Goal: Information Seeking & Learning: Learn about a topic

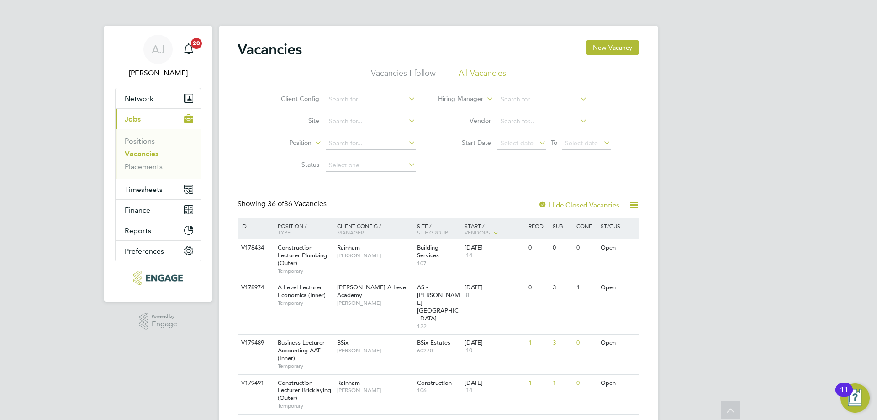
scroll to position [1141, 0]
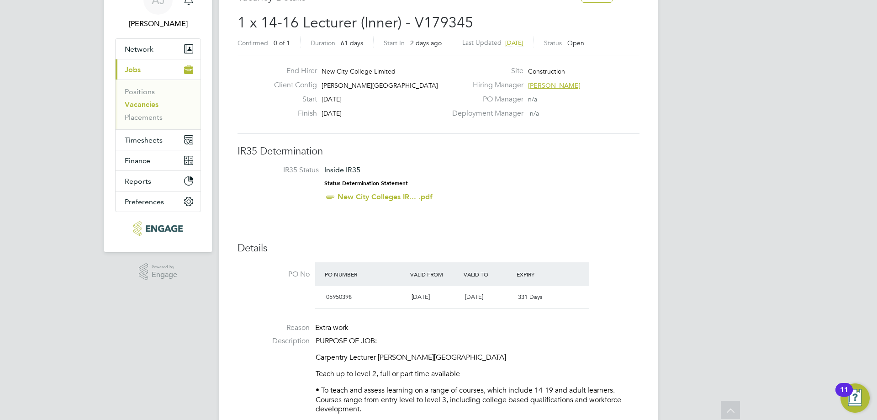
scroll to position [46, 0]
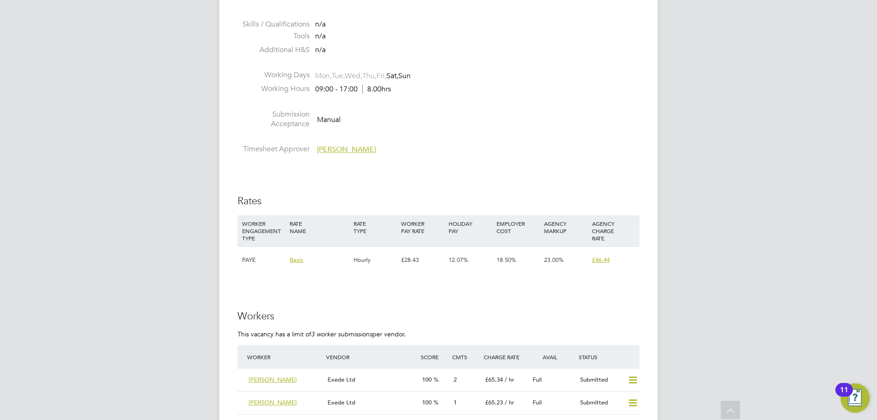
scroll to position [1507, 0]
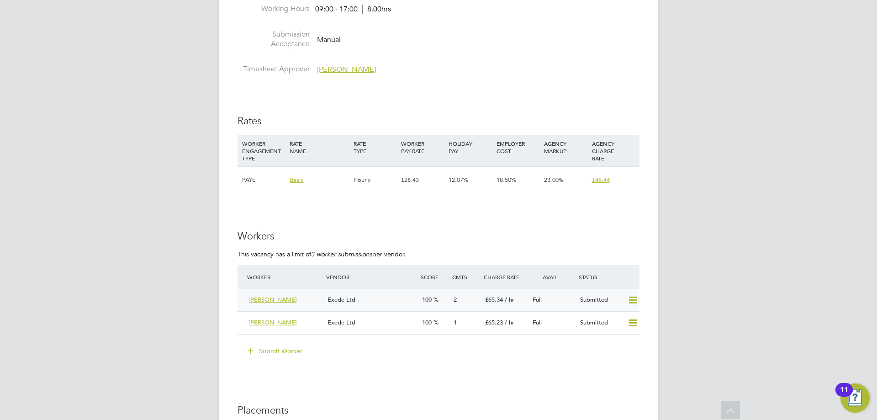
click at [379, 300] on div "Exede Ltd" at bounding box center [371, 299] width 95 height 15
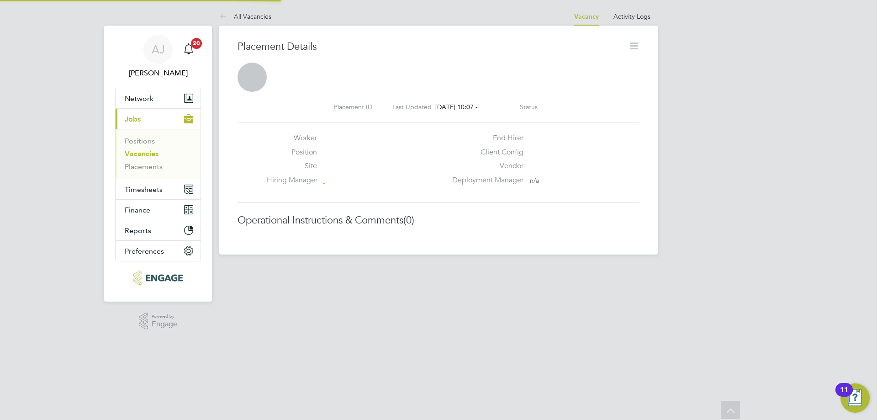
scroll to position [5, 5]
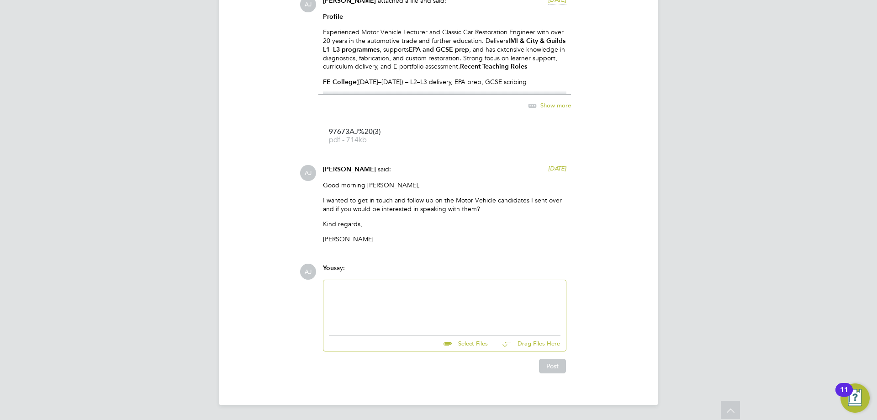
click at [392, 307] on div at bounding box center [445, 304] width 232 height 39
click at [383, 313] on div "Clinton is looking forward to speak with you this afternoon at 13:15 and his co…" at bounding box center [445, 310] width 232 height 16
click at [398, 312] on div "Clinton is looking forward to speak with you this afternoon at 13:15 and his co…" at bounding box center [445, 310] width 232 height 16
click at [412, 314] on div "Clinton is looking forward to speak with you this afternoon at 13:15 and his co…" at bounding box center [445, 310] width 232 height 16
click at [432, 313] on div "Clinton is looking forward to speak with you this afternoon at 13:15 and his co…" at bounding box center [445, 310] width 232 height 16
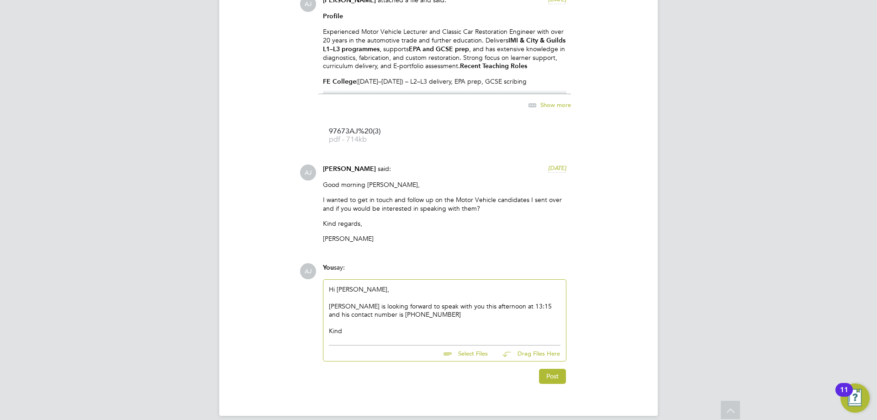
click at [606, 311] on div "AJ You say: Hi Nathan, Clinton is looking forward to speak with you this aftern…" at bounding box center [470, 323] width 340 height 120
click at [355, 332] on div "Kind" at bounding box center [445, 331] width 232 height 8
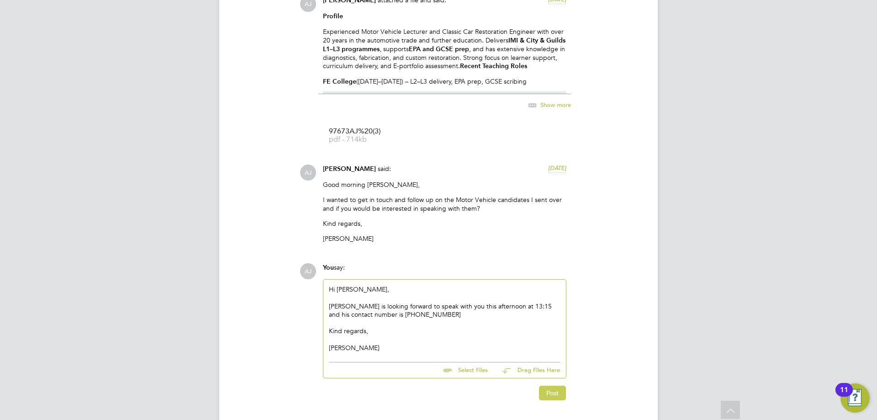
click at [552, 392] on button "Post" at bounding box center [552, 392] width 27 height 15
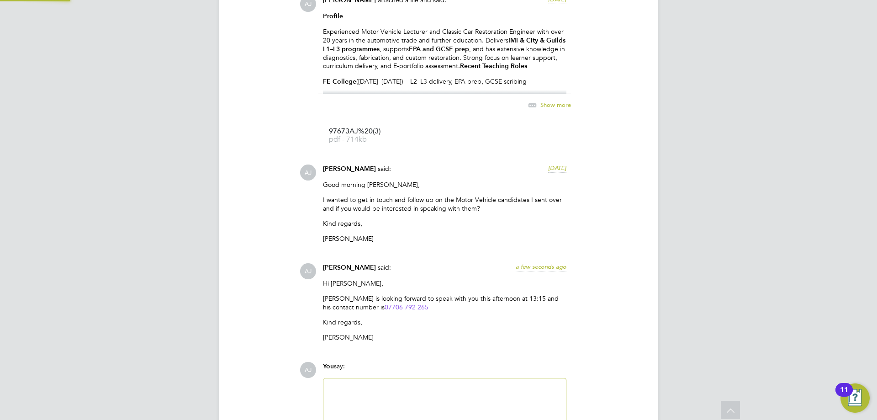
scroll to position [986, 0]
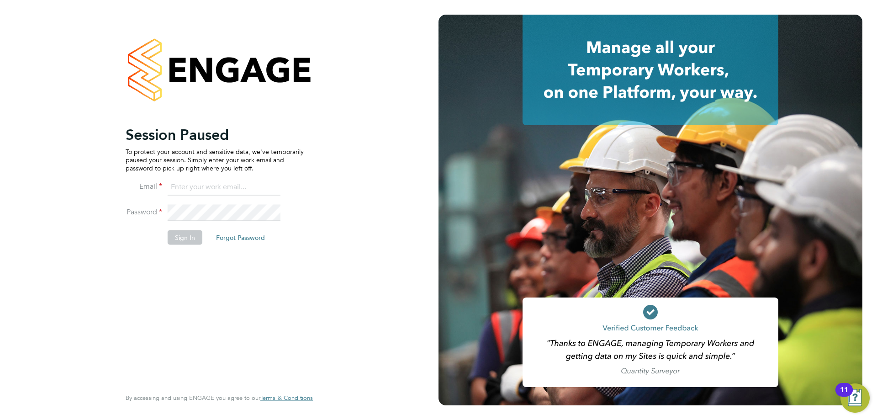
click at [195, 185] on input at bounding box center [224, 187] width 113 height 16
type input "[EMAIL_ADDRESS][DOMAIN_NAME]"
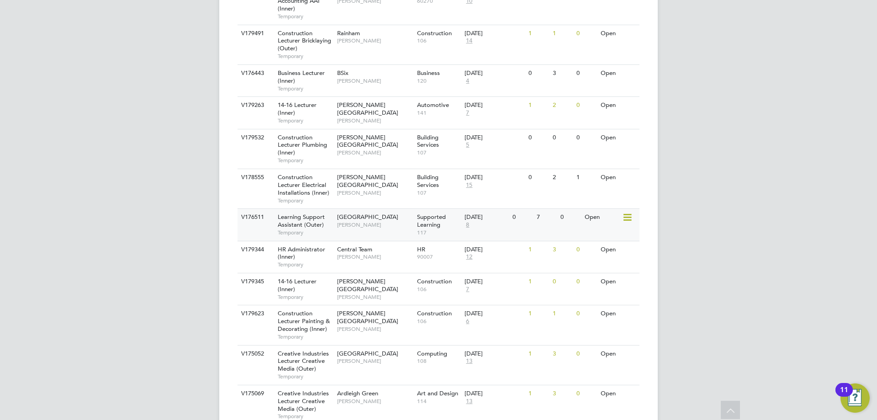
scroll to position [365, 0]
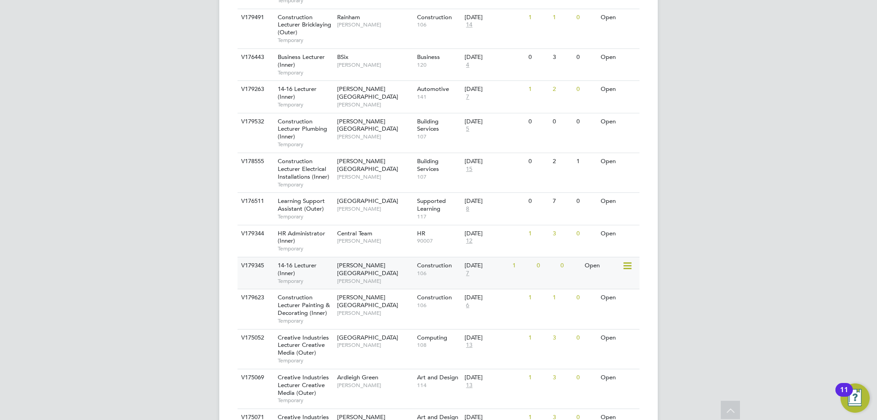
click at [393, 277] on span "[PERSON_NAME]" at bounding box center [374, 280] width 75 height 7
click at [337, 309] on span "[PERSON_NAME]" at bounding box center [374, 312] width 75 height 7
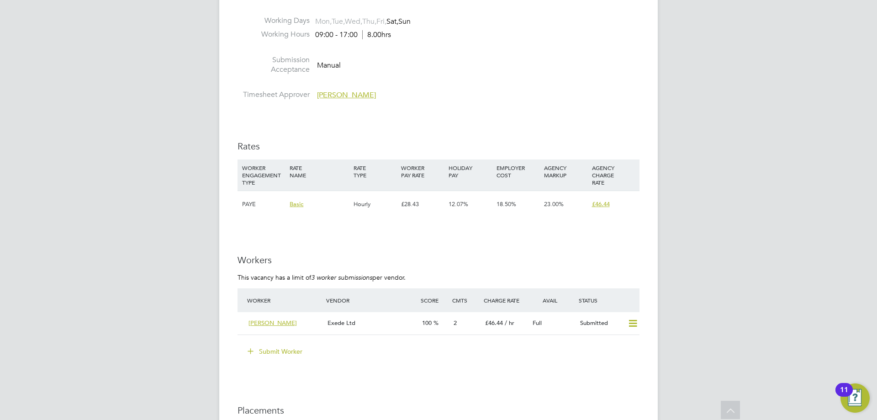
scroll to position [1598, 0]
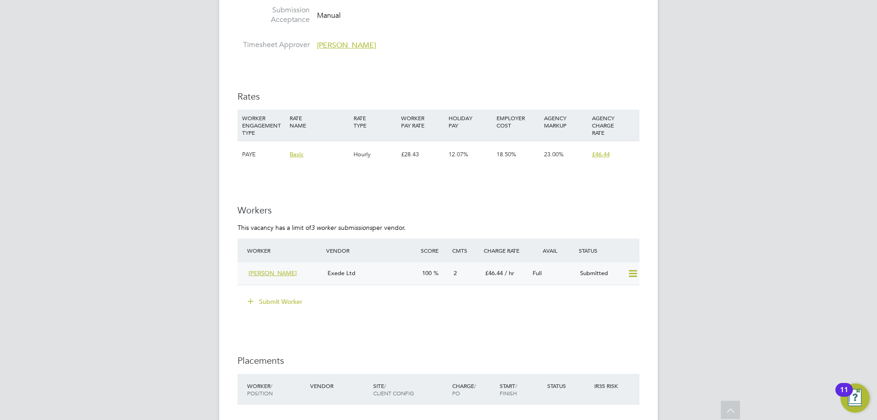
click at [382, 275] on div "Exede Ltd" at bounding box center [371, 273] width 95 height 15
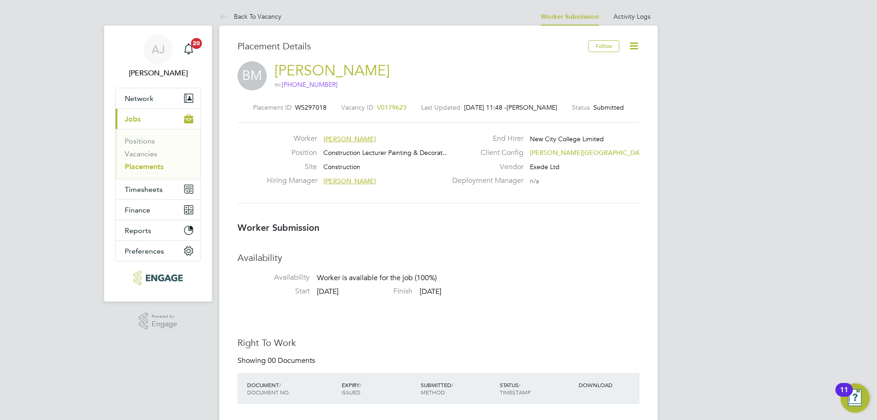
drag, startPoint x: 365, startPoint y: 69, endPoint x: 373, endPoint y: 88, distance: 20.0
click at [279, 67] on div "BM [PERSON_NAME] m: [PHONE_NUMBER] m: [PHONE_NUMBER]" at bounding box center [438, 76] width 402 height 31
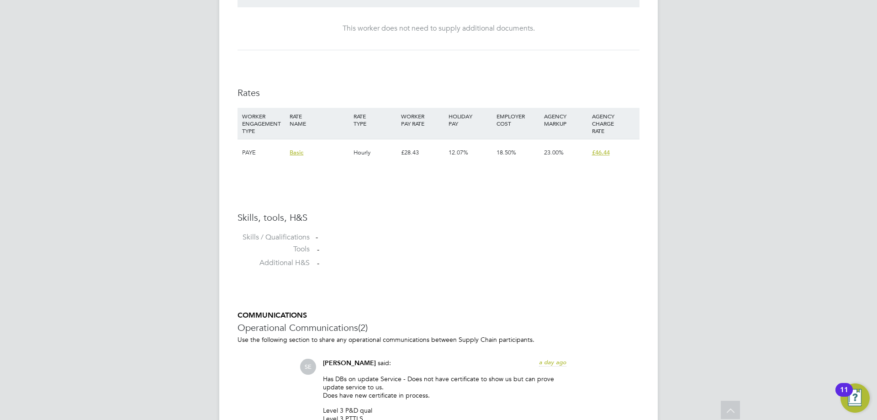
scroll to position [548, 0]
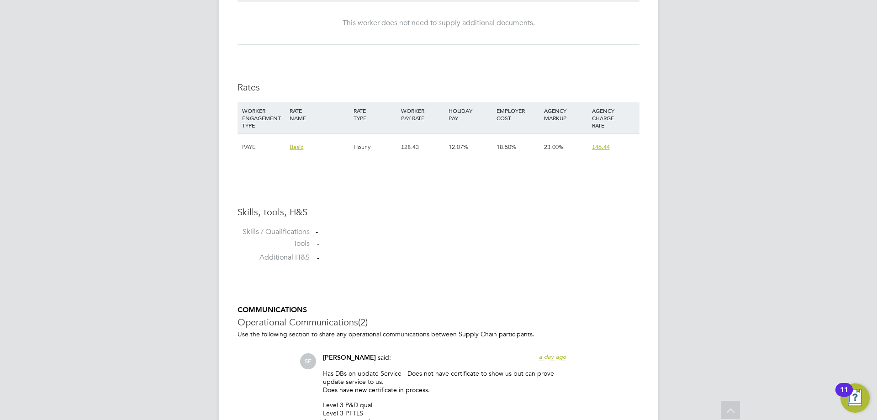
drag, startPoint x: 611, startPoint y: 149, endPoint x: 598, endPoint y: 172, distance: 26.6
click at [591, 150] on div "£46.44" at bounding box center [613, 147] width 47 height 26
drag, startPoint x: 421, startPoint y: 149, endPoint x: 403, endPoint y: 151, distance: 17.4
click at [403, 151] on div "£28.43" at bounding box center [422, 147] width 47 height 26
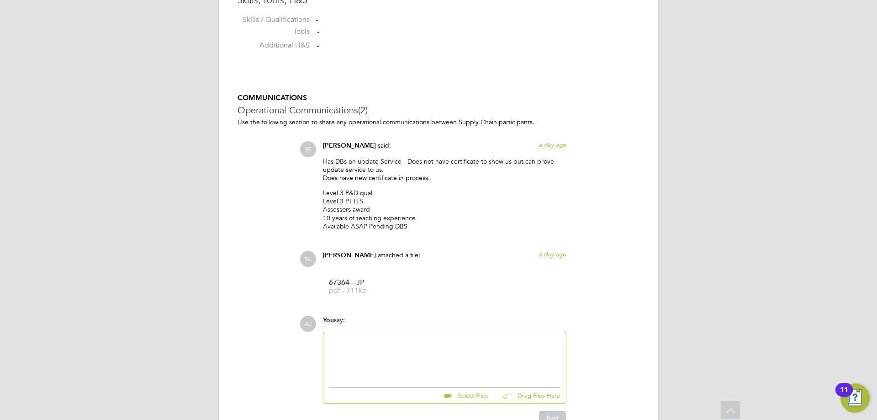
scroll to position [776, 0]
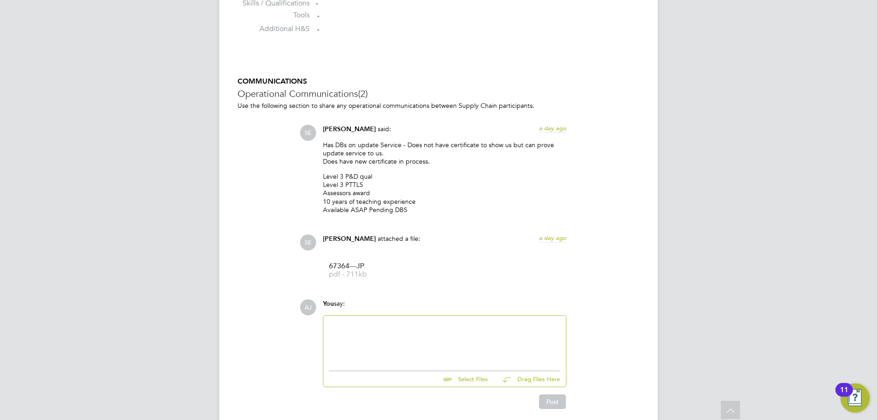
drag, startPoint x: 432, startPoint y: 161, endPoint x: 314, endPoint y: 161, distance: 118.3
click at [314, 161] on div "SE [PERSON_NAME] said: a day ago Has DBs on update Service - Does not have cert…" at bounding box center [470, 173] width 340 height 96
drag, startPoint x: 589, startPoint y: 196, endPoint x: 579, endPoint y: 200, distance: 11.0
click at [584, 203] on div "SE [PERSON_NAME] said: a day ago Has DBs on update Service - Does not have cert…" at bounding box center [470, 173] width 340 height 96
click at [476, 187] on p "Level 3 P&D qual Level 3 PTTLS Assessors award 10 years of teaching experience …" at bounding box center [444, 193] width 243 height 42
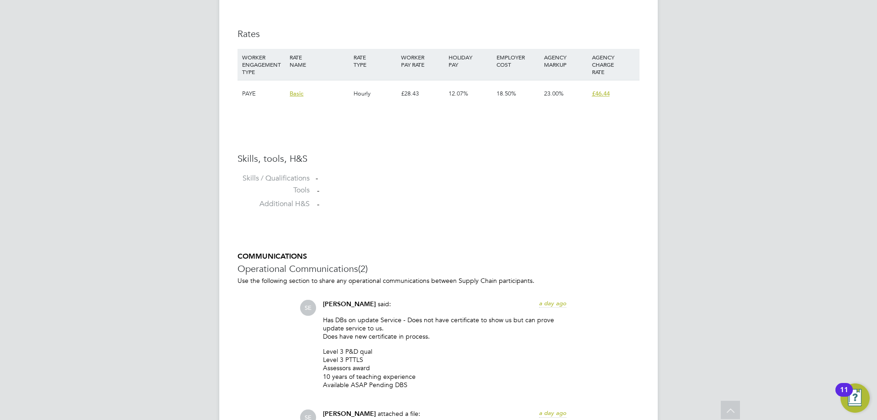
scroll to position [502, 0]
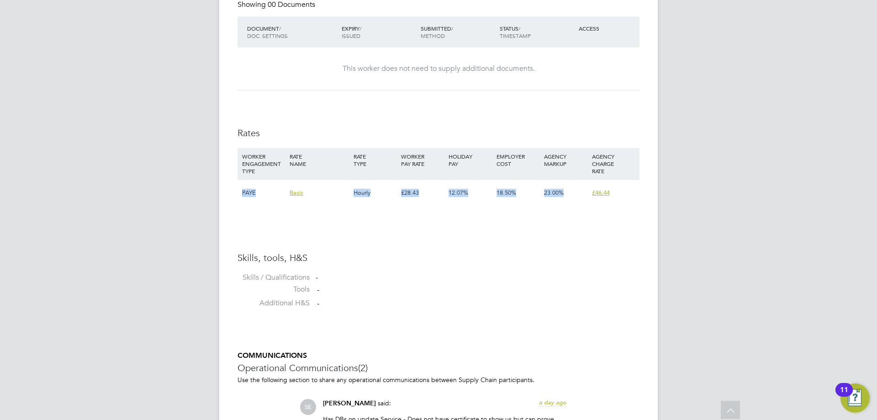
drag, startPoint x: 625, startPoint y: 194, endPoint x: 239, endPoint y: 187, distance: 385.5
click at [239, 187] on div "PAYE Basic Hourly £28.43 12.07% 18.50% 23.00% £46.44" at bounding box center [438, 192] width 402 height 27
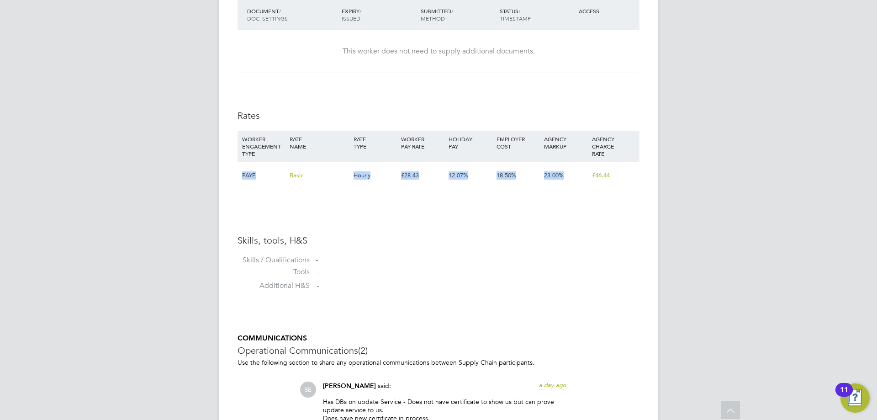
scroll to position [411, 0]
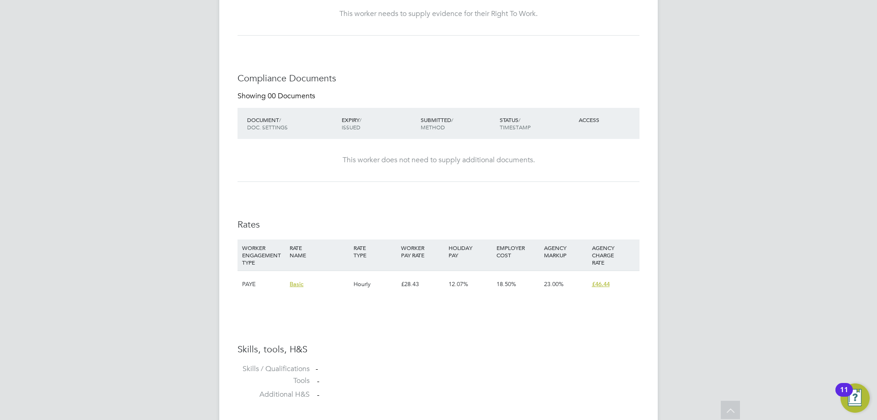
click at [489, 58] on div "Availability Availability Worker is available for the job (100%) Start [DATE] F…" at bounding box center [438, 123] width 402 height 564
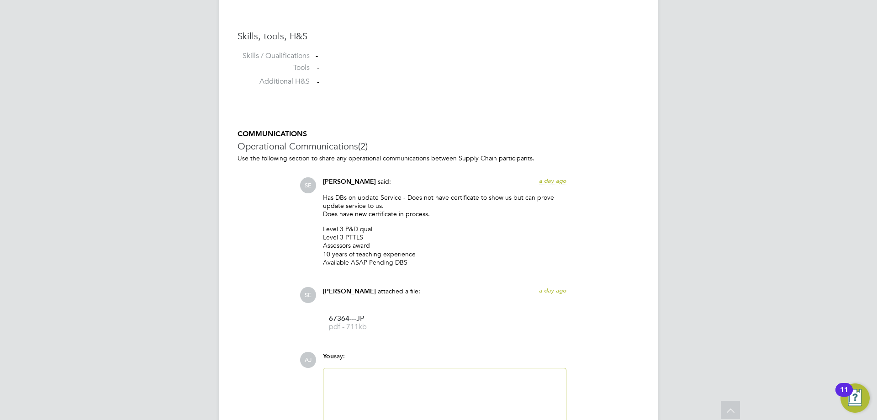
scroll to position [776, 0]
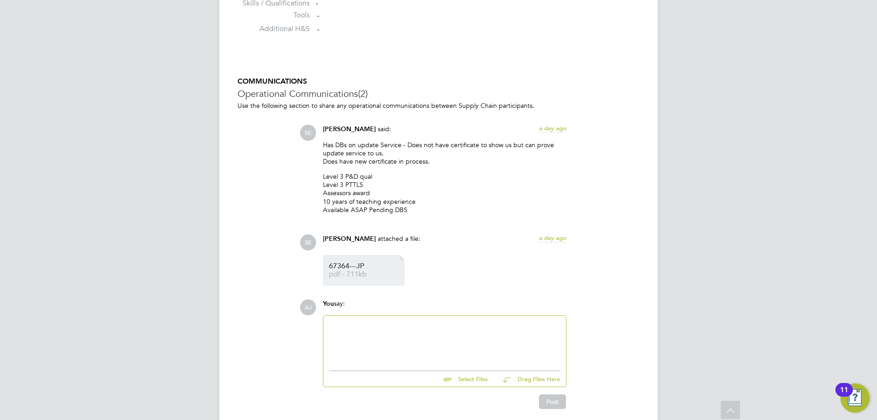
click at [339, 269] on span "67364---JP" at bounding box center [365, 266] width 73 height 7
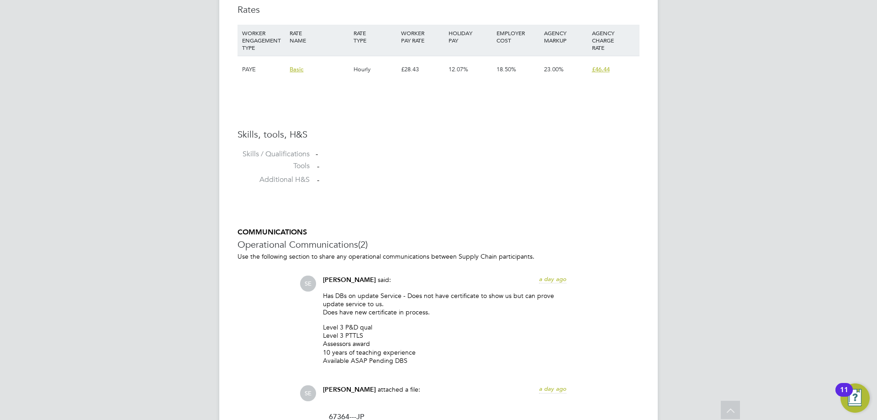
scroll to position [548, 0]
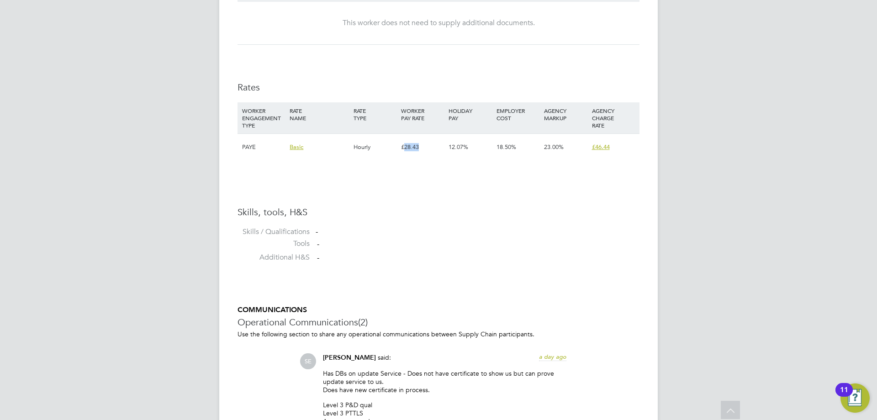
drag, startPoint x: 431, startPoint y: 145, endPoint x: 406, endPoint y: 145, distance: 25.6
click at [406, 145] on div "£28.43" at bounding box center [422, 147] width 47 height 26
drag, startPoint x: 619, startPoint y: 148, endPoint x: 596, endPoint y: 158, distance: 24.9
click at [596, 158] on div "£46.44" at bounding box center [613, 147] width 47 height 26
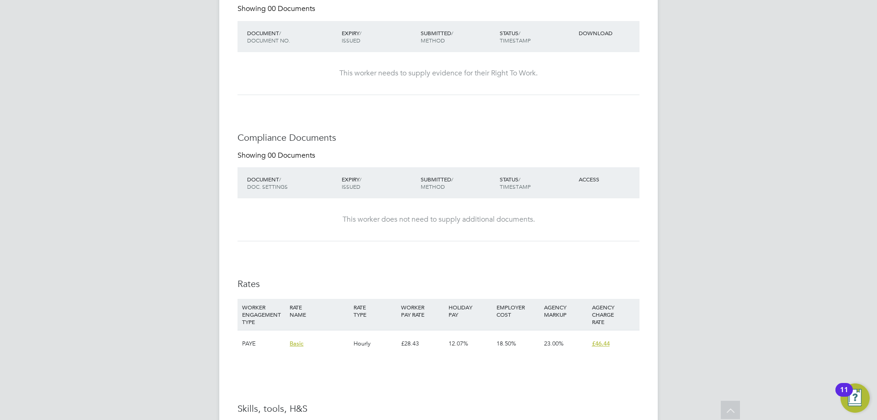
scroll to position [457, 0]
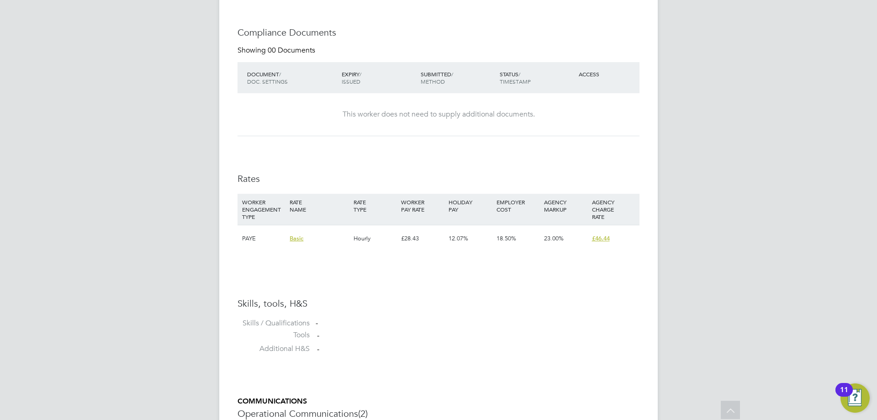
click at [602, 240] on span "£46.44" at bounding box center [601, 238] width 18 height 8
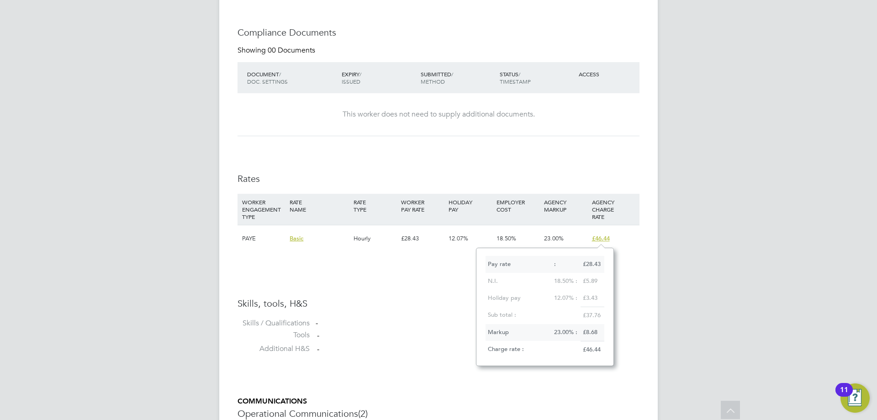
scroll to position [8, 19]
drag, startPoint x: 660, startPoint y: 276, endPoint x: 708, endPoint y: 178, distance: 108.9
click at [661, 276] on div "[PERSON_NAME] [PERSON_NAME] Notifications 20 Applications: Network Team Members…" at bounding box center [438, 159] width 877 height 1232
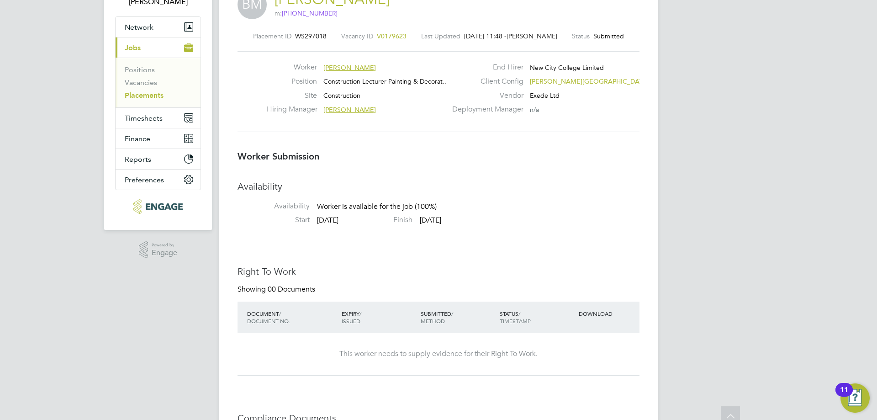
scroll to position [0, 0]
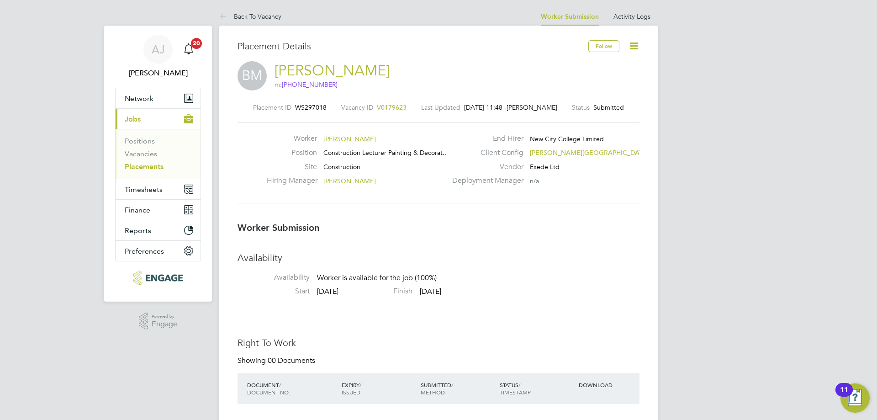
click at [637, 40] on icon at bounding box center [633, 45] width 11 height 11
